Goal: Task Accomplishment & Management: Use online tool/utility

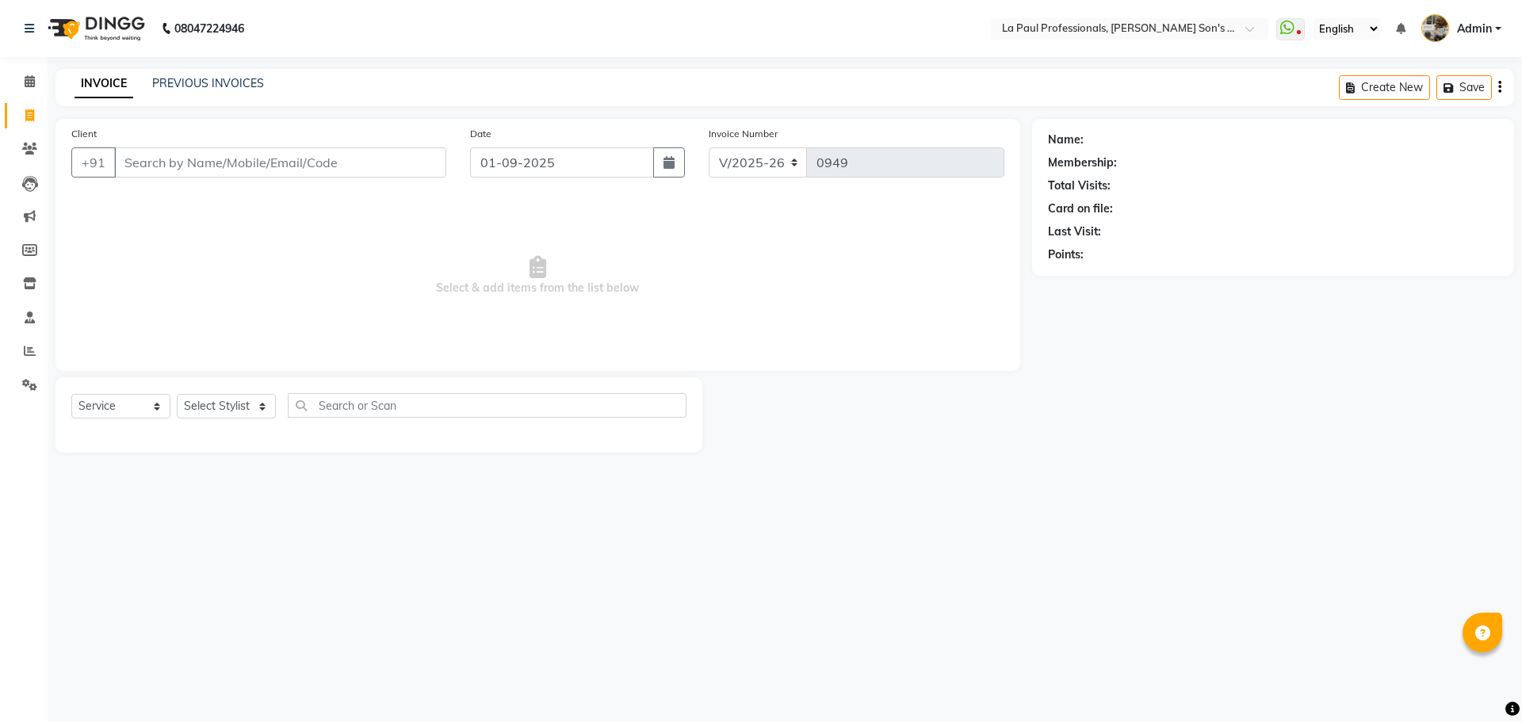
select select "6271"
select select "service"
click at [274, 585] on div "08047224946 Select Location × La Paul Professionals, [PERSON_NAME] Son's Reside…" at bounding box center [761, 361] width 1522 height 722
click at [434, 534] on div "08047224946 Select Location × La Paul Professionals, [PERSON_NAME] Son's Reside…" at bounding box center [761, 361] width 1522 height 722
click at [33, 116] on icon at bounding box center [29, 115] width 9 height 12
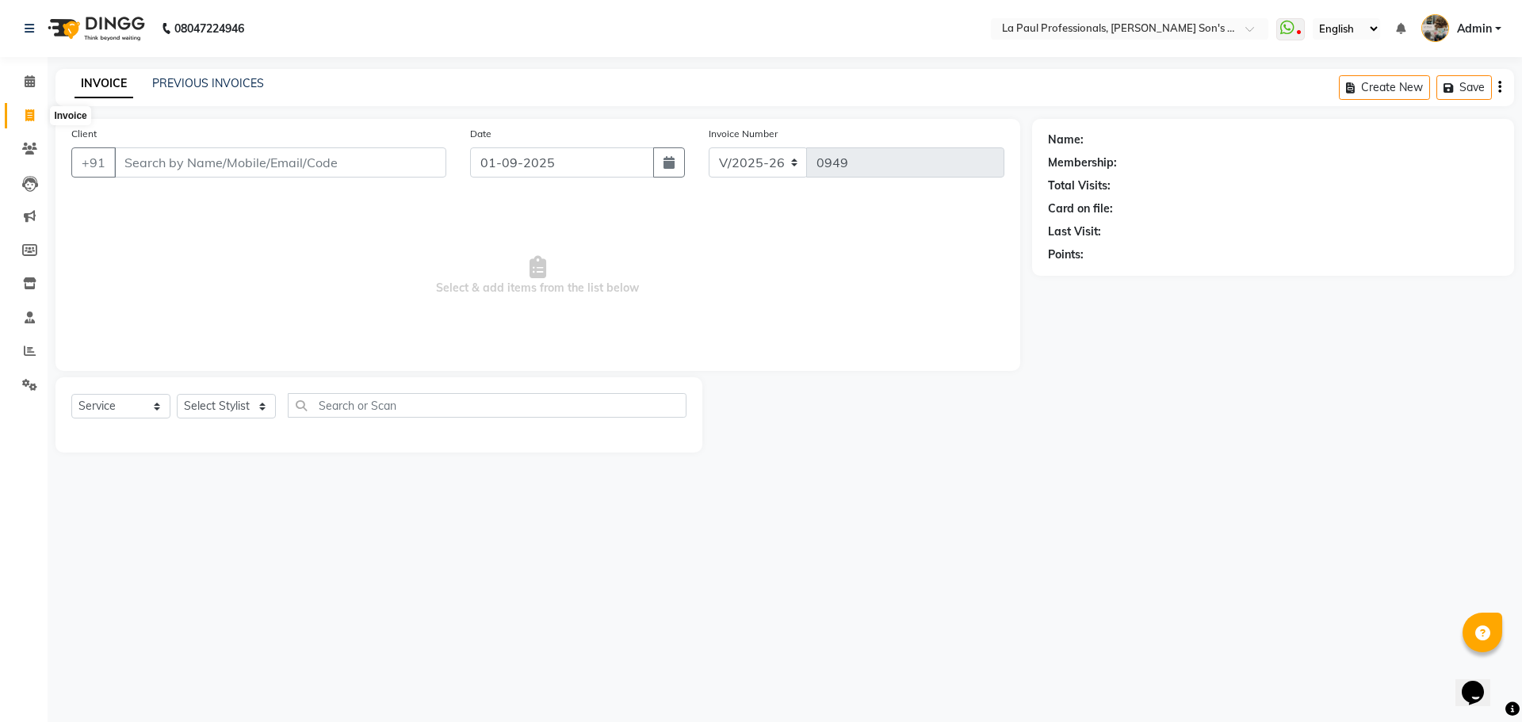
select select "service"
type input "0949"
select select "6271"
select select "service"
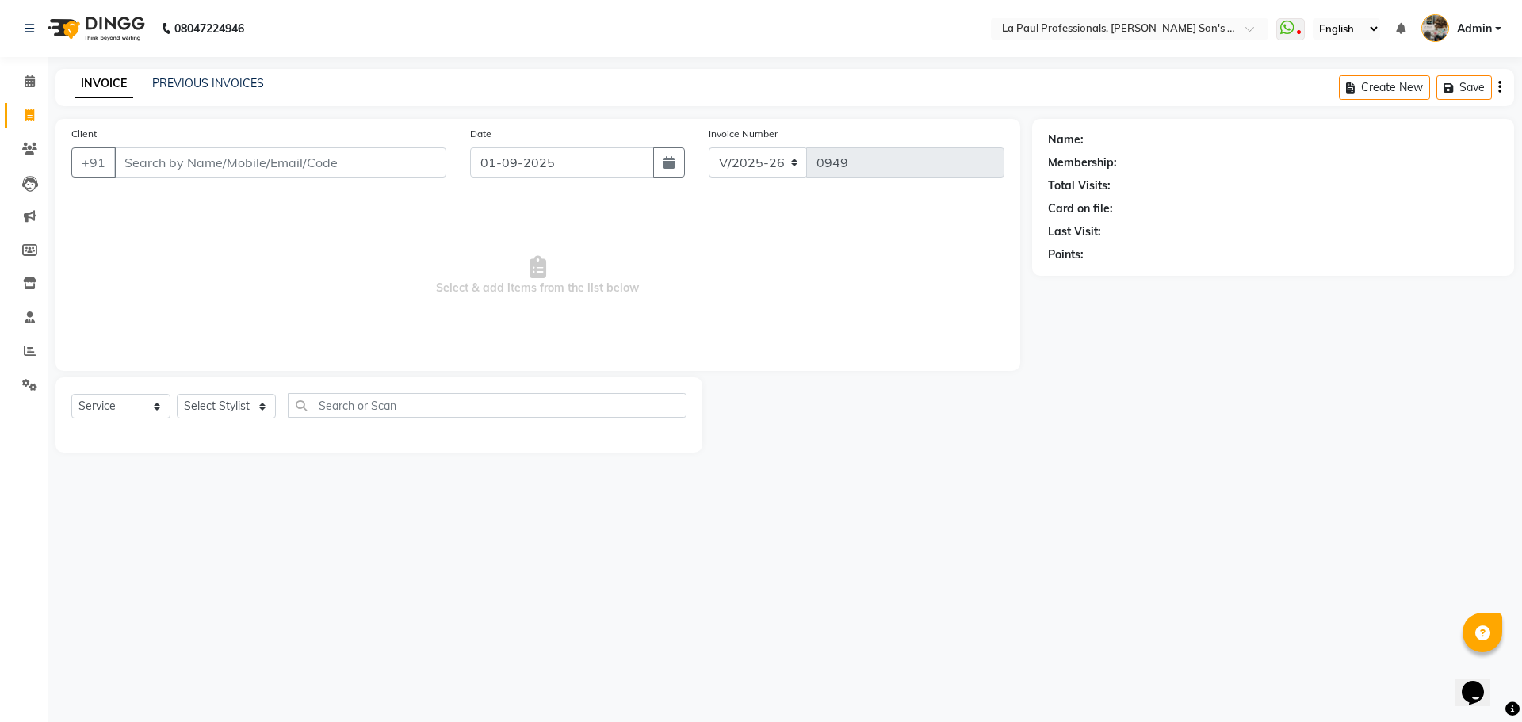
click at [961, 471] on main "INVOICE PREVIOUS INVOICES Create New Save Client +91 Date [DATE] Invoice Number…" at bounding box center [785, 273] width 1475 height 408
click at [243, 259] on span "Select & add items from the list below" at bounding box center [537, 276] width 933 height 159
click at [449, 602] on div "08047224946 Select Location × La Paul Professionals, [PERSON_NAME] Son's Reside…" at bounding box center [761, 361] width 1522 height 722
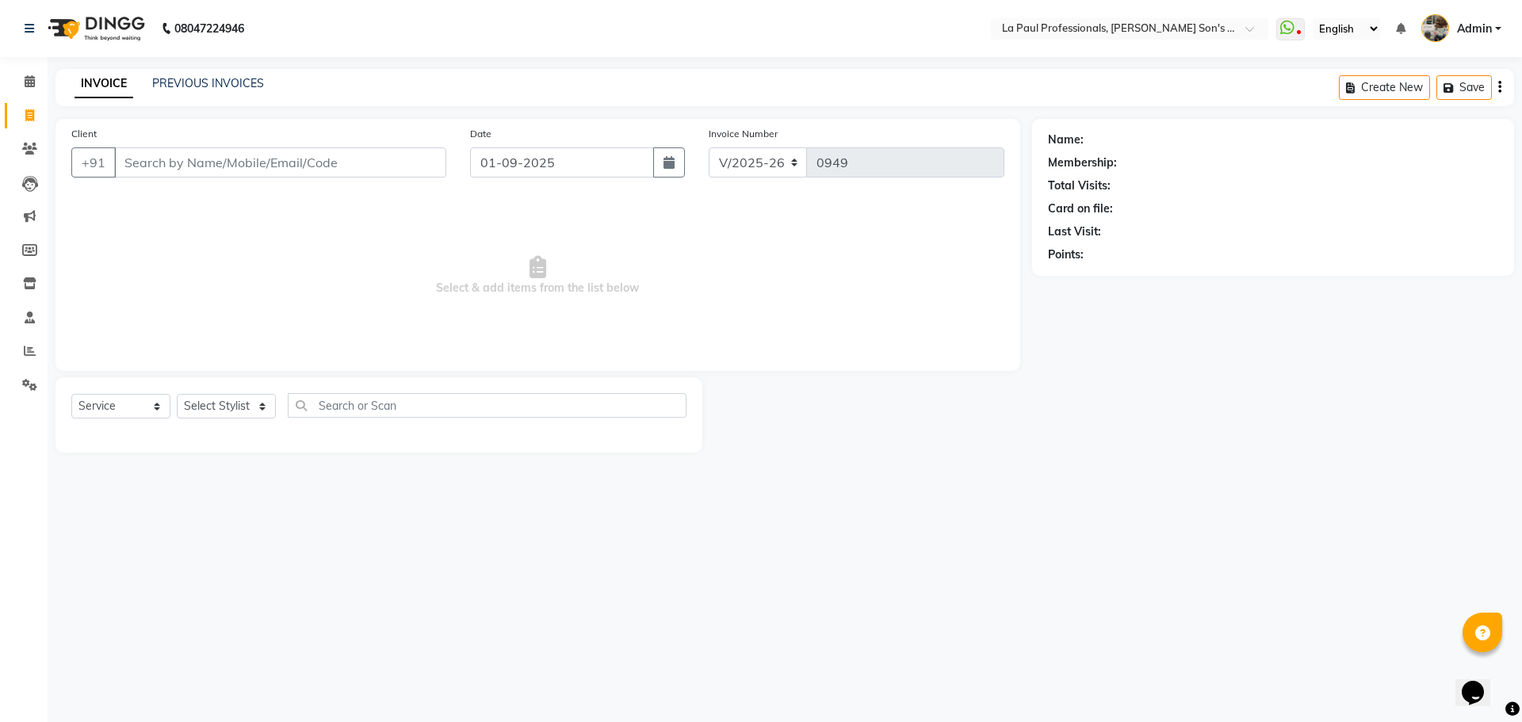
click at [449, 602] on div "08047224946 Select Location × La Paul Professionals, [PERSON_NAME] Son's Reside…" at bounding box center [761, 361] width 1522 height 722
click at [446, 597] on div "08047224946 Select Location × La Paul Professionals, [PERSON_NAME] Son's Reside…" at bounding box center [761, 361] width 1522 height 722
click at [1237, 409] on div "Name: Membership: Total Visits: Card on file: Last Visit: Points:" at bounding box center [1279, 286] width 494 height 334
